Goal: Navigation & Orientation: Find specific page/section

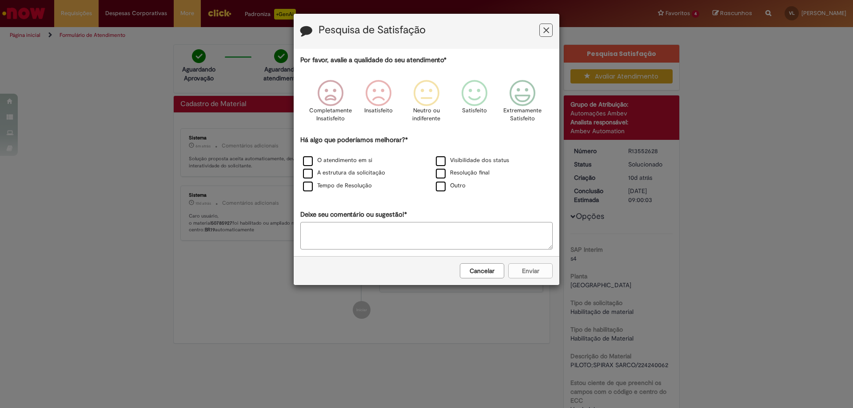
click at [543, 28] on icon "Feedback" at bounding box center [546, 30] width 6 height 9
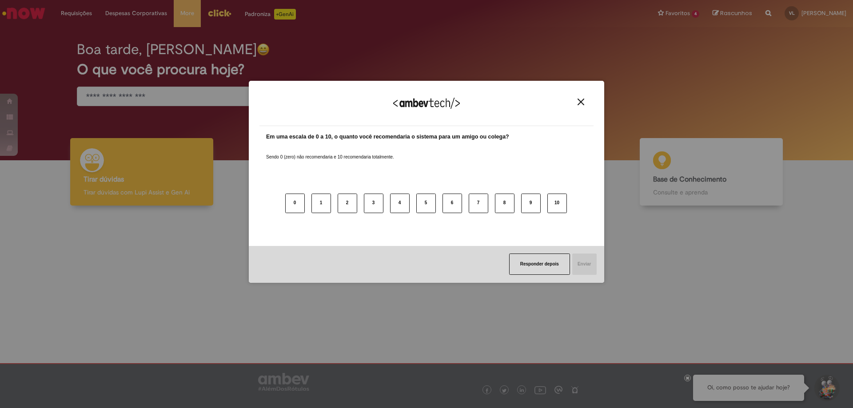
click at [581, 103] on img "Close" at bounding box center [581, 102] width 7 height 7
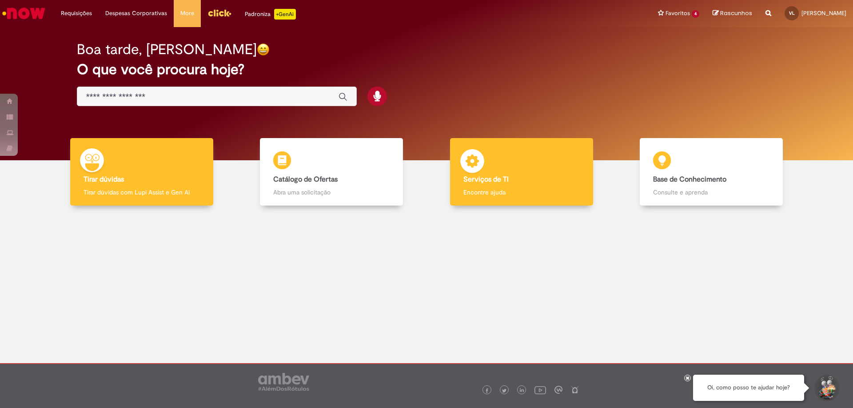
click at [505, 163] on div "Serviços de TI Serviços de TI Encontre ajuda" at bounding box center [521, 172] width 143 height 68
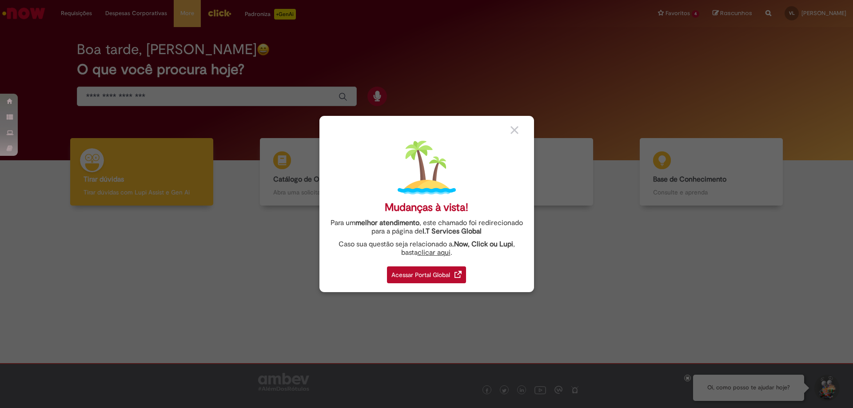
click at [425, 277] on div "Acessar Portal Global" at bounding box center [426, 275] width 79 height 17
